Goal: Find specific page/section: Find specific page/section

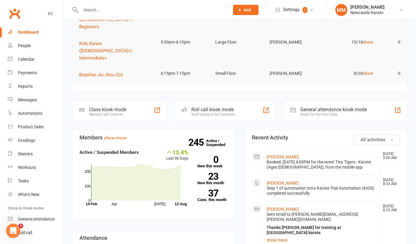
scroll to position [134, 0]
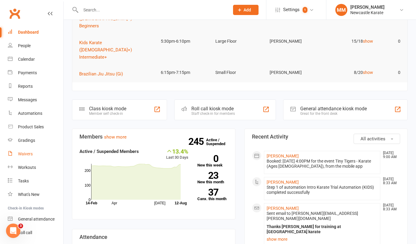
click at [29, 152] on div "Waivers" at bounding box center [25, 153] width 15 height 5
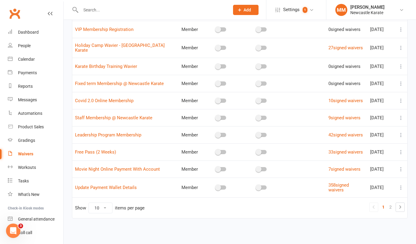
scroll to position [85, 0]
click at [388, 209] on link "2" at bounding box center [390, 207] width 7 height 8
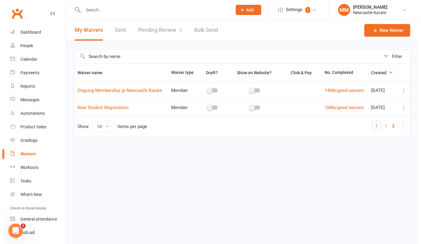
scroll to position [0, 0]
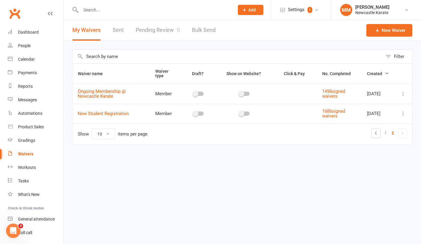
click at [403, 93] on icon at bounding box center [403, 94] width 6 height 6
drag, startPoint x: 372, startPoint y: 129, endPoint x: 332, endPoint y: 129, distance: 40.2
click at [371, 129] on link "Copy external link to clipboard" at bounding box center [371, 129] width 71 height 12
click at [403, 94] on icon at bounding box center [403, 94] width 6 height 6
drag, startPoint x: 382, startPoint y: 130, endPoint x: 376, endPoint y: 130, distance: 5.7
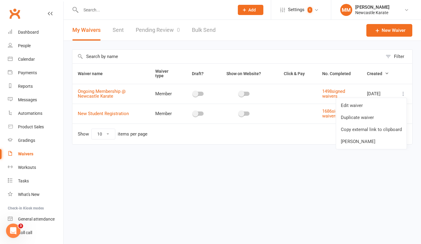
click at [381, 130] on link "Copy external link to clipboard" at bounding box center [371, 129] width 71 height 12
click at [15, 11] on link "Clubworx" at bounding box center [14, 13] width 15 height 15
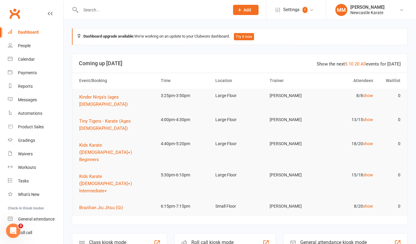
click at [13, 12] on link "Clubworx" at bounding box center [14, 13] width 15 height 15
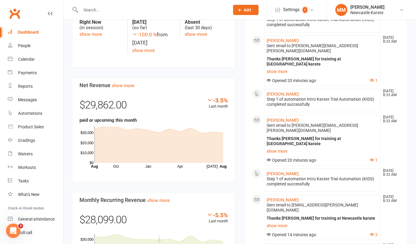
scroll to position [252, 0]
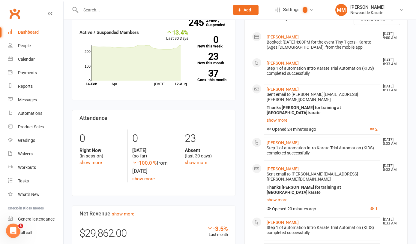
click at [17, 11] on link "Clubworx" at bounding box center [14, 13] width 15 height 15
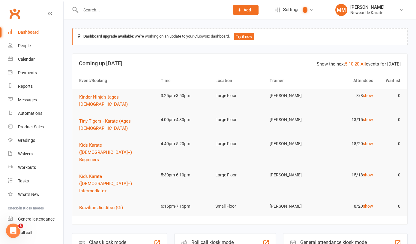
click at [17, 11] on link "Clubworx" at bounding box center [14, 13] width 15 height 15
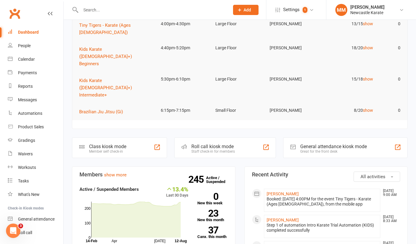
click at [97, 9] on input "text" at bounding box center [152, 10] width 146 height 8
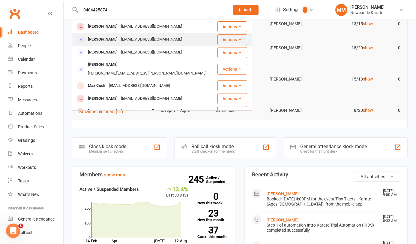
type input "0404425874"
click at [115, 34] on div "Sara Shanahan c3058742@uon.edu.au" at bounding box center [145, 39] width 144 height 12
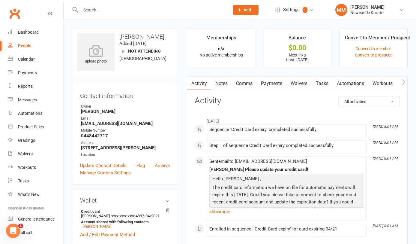
click at [17, 14] on link "Clubworx" at bounding box center [14, 13] width 15 height 15
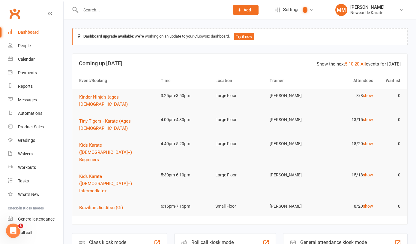
click at [12, 11] on link "Clubworx" at bounding box center [14, 13] width 15 height 15
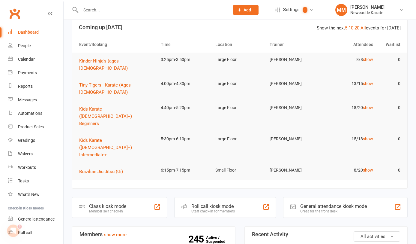
scroll to position [10, 0]
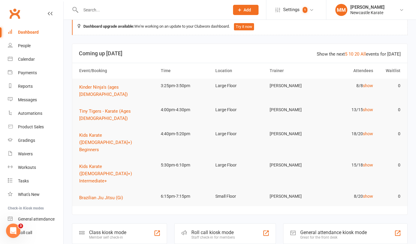
click at [96, 10] on input "text" at bounding box center [152, 10] width 146 height 8
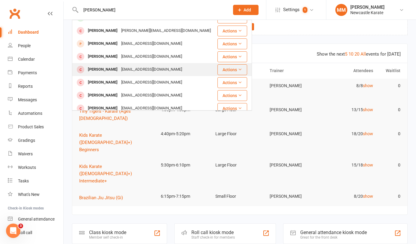
scroll to position [83, 0]
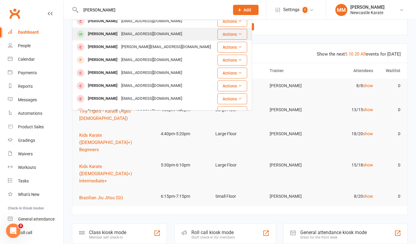
type input "sophie"
click at [109, 34] on div "Sophie Conway" at bounding box center [102, 34] width 33 height 9
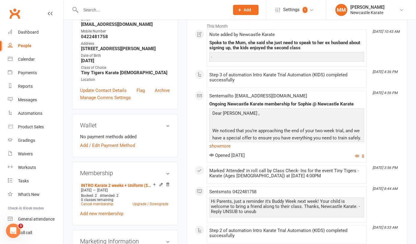
scroll to position [101, 0]
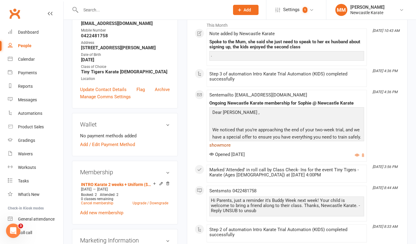
click at [219, 143] on link "show more" at bounding box center [286, 145] width 155 height 8
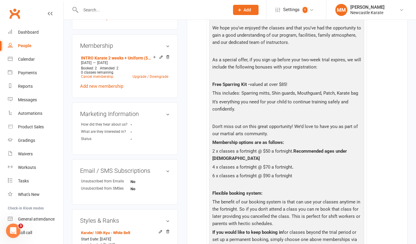
scroll to position [0, 0]
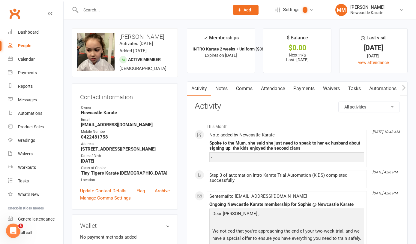
click at [134, 7] on input "text" at bounding box center [152, 10] width 146 height 8
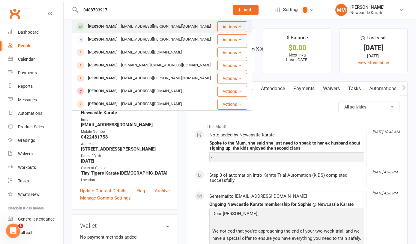
type input "0488703917"
click at [138, 25] on div "jj.krainz@bigpond.com" at bounding box center [165, 26] width 93 height 9
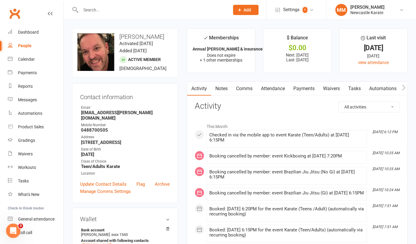
click at [109, 9] on input "text" at bounding box center [152, 10] width 146 height 8
type input "k"
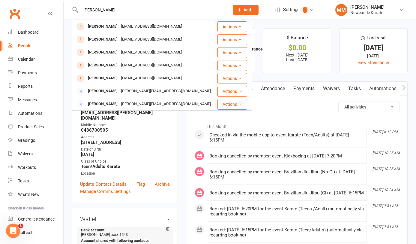
type input "josh"
